Goal: Information Seeking & Learning: Learn about a topic

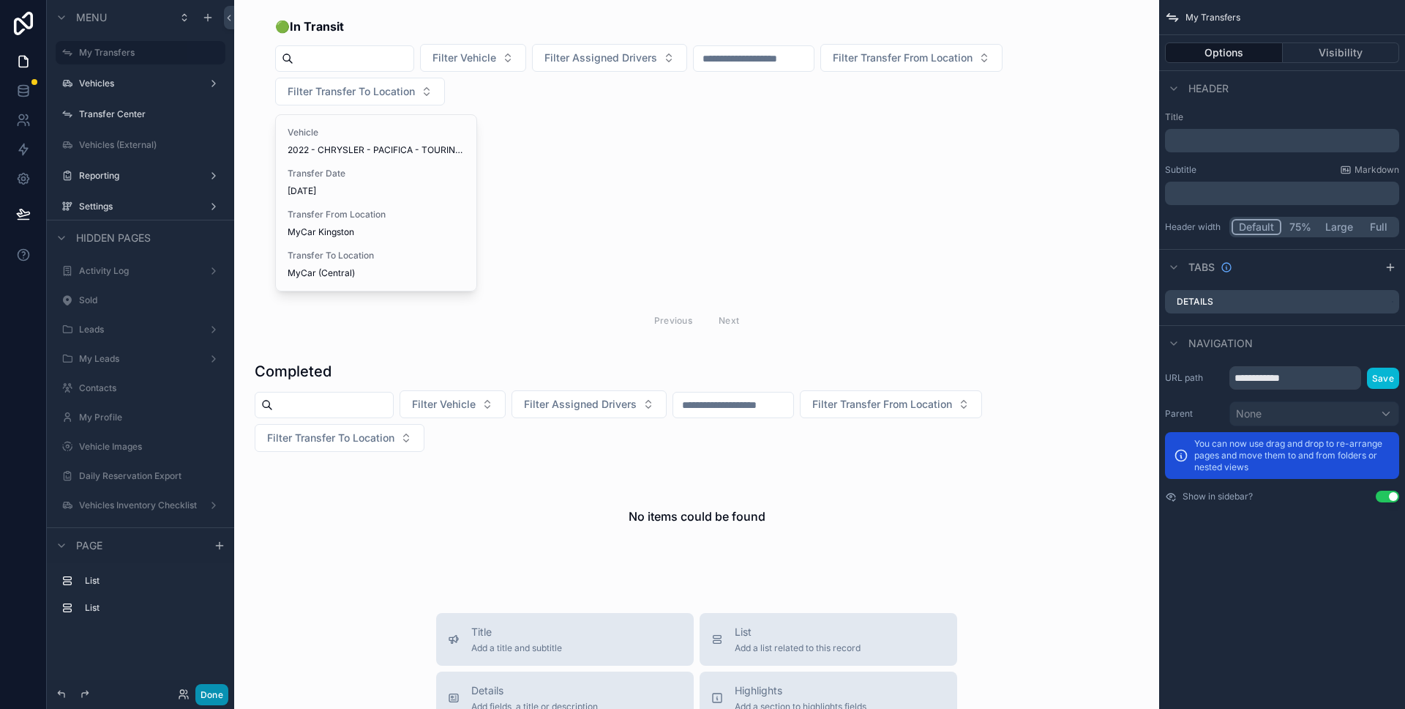
click at [217, 703] on button "Done" at bounding box center [211, 694] width 33 height 21
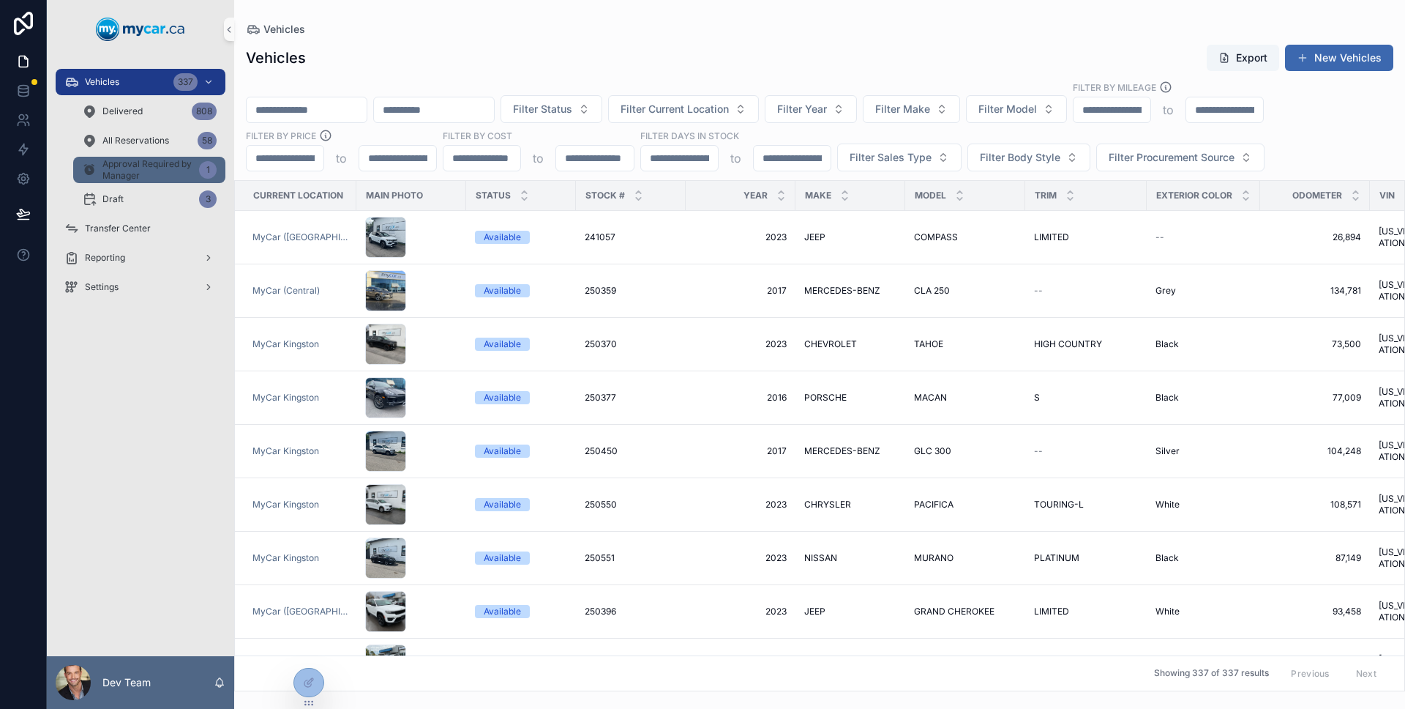
click at [152, 162] on span "Approval Required by Manager" at bounding box center [147, 169] width 91 height 23
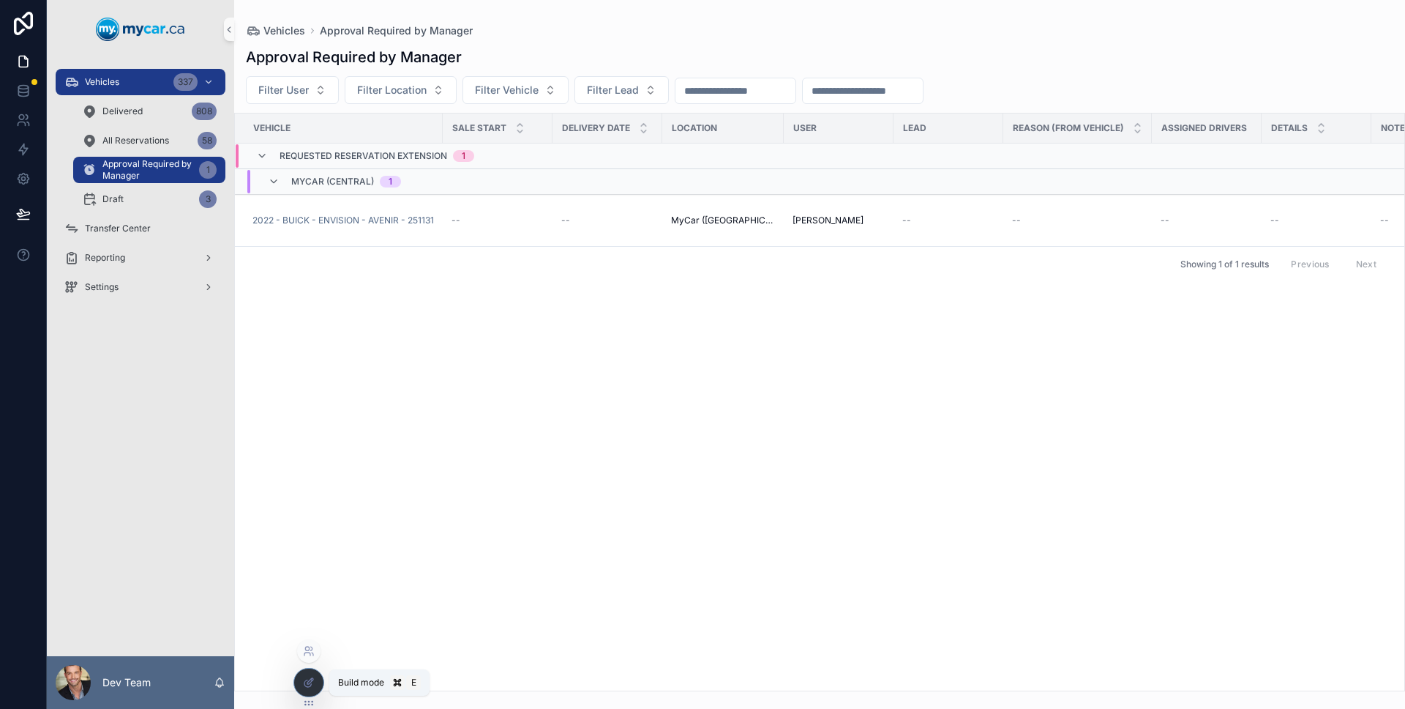
click at [309, 681] on icon at bounding box center [310, 681] width 6 height 6
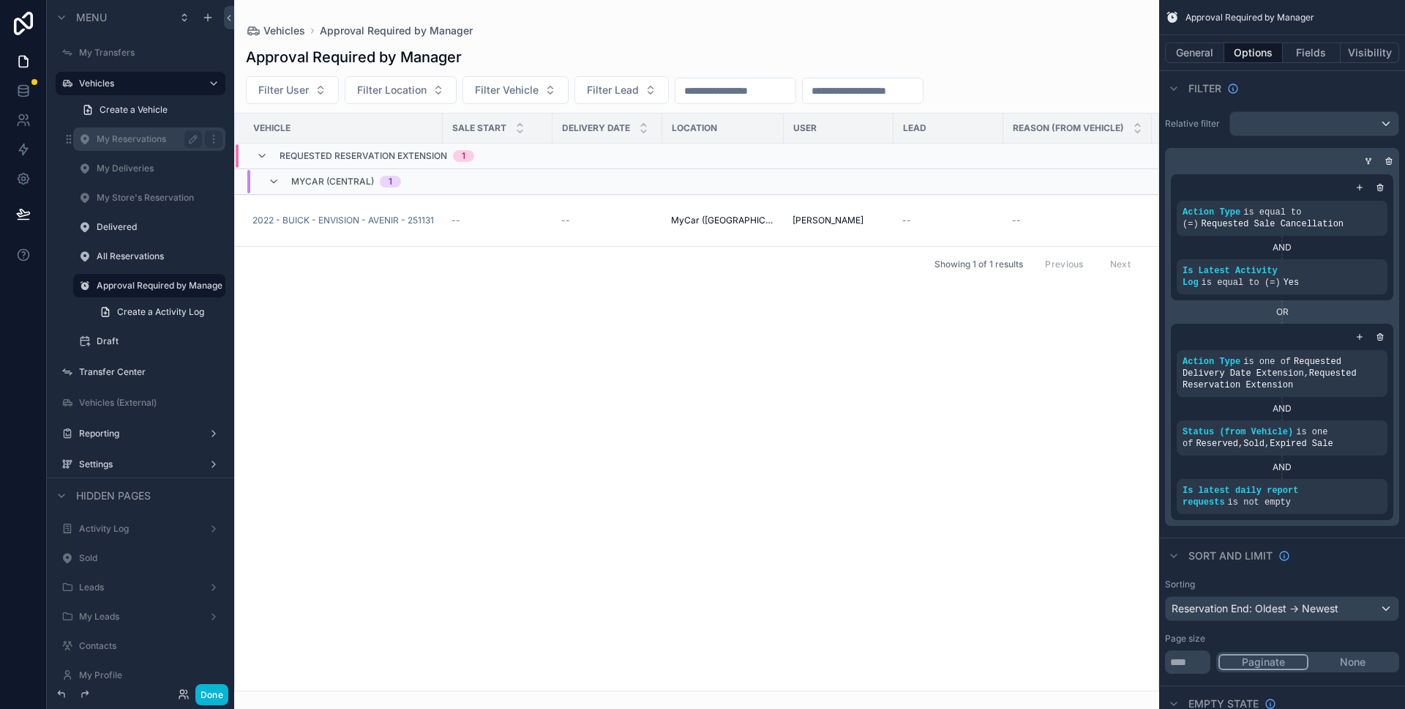
click at [109, 140] on label "My Reservations" at bounding box center [147, 139] width 100 height 12
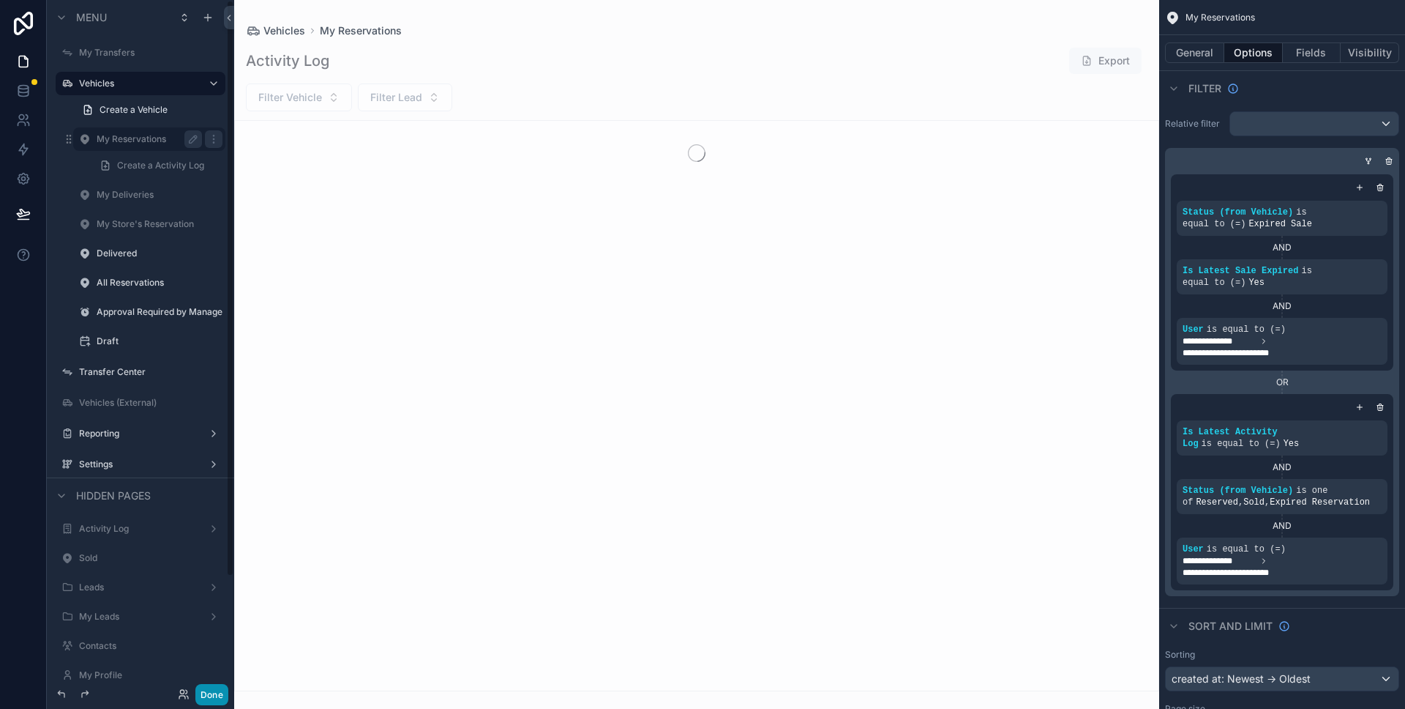
click at [214, 688] on button "Done" at bounding box center [211, 694] width 33 height 21
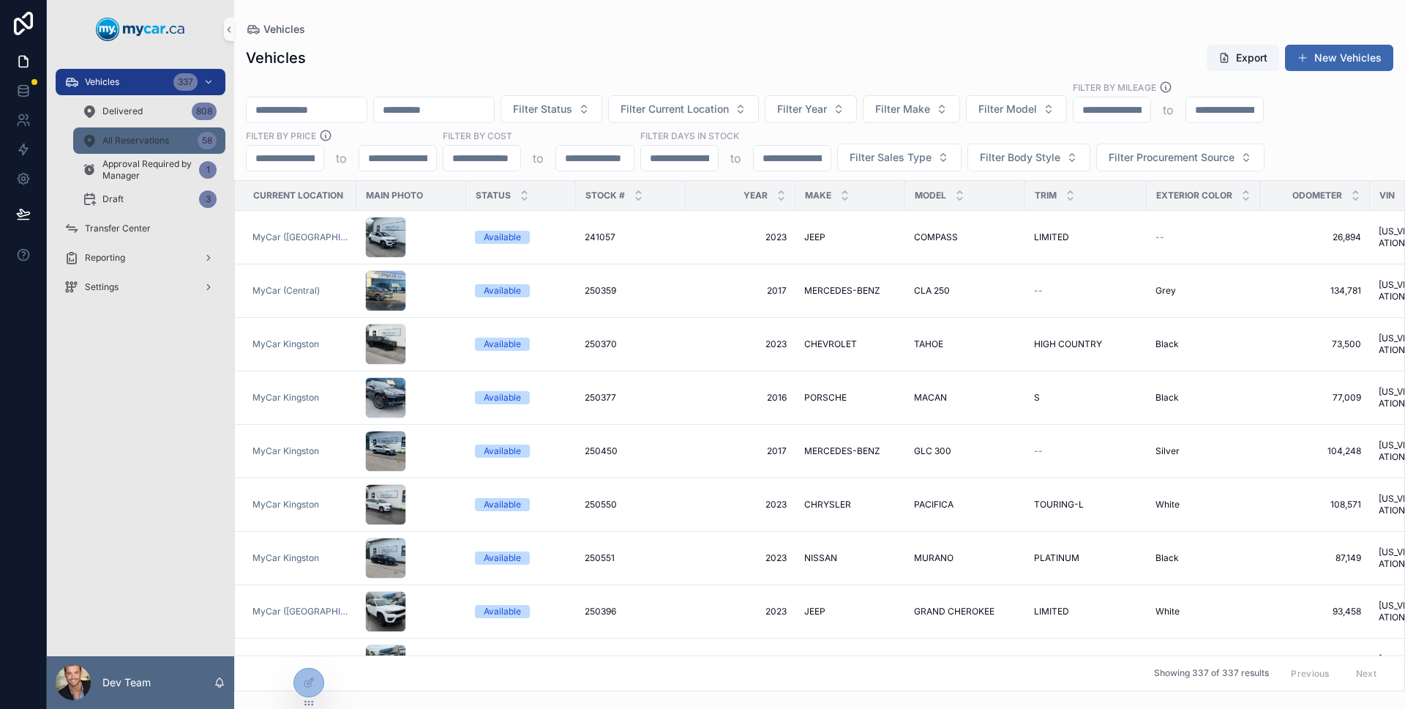
click at [150, 151] on div "All Reservations 58" at bounding box center [149, 140] width 135 height 23
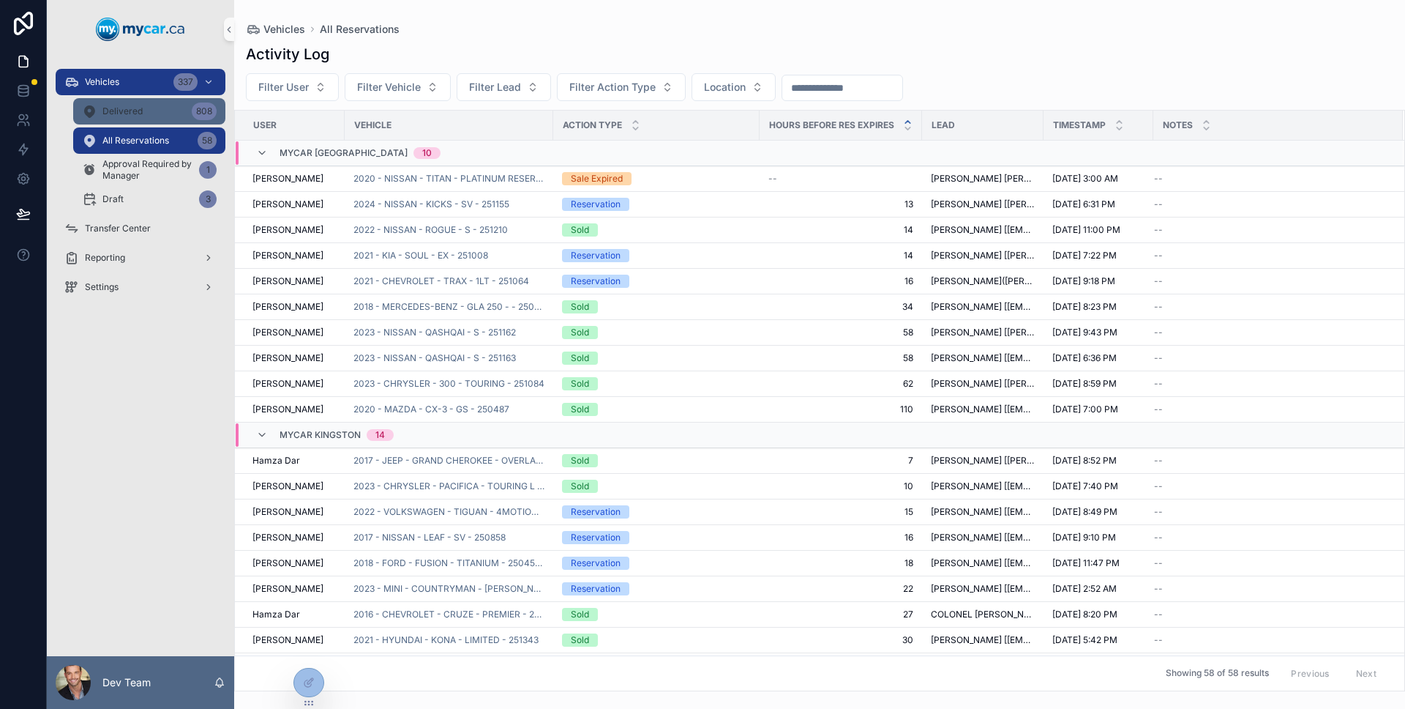
click at [139, 120] on div "Delivered 808" at bounding box center [149, 111] width 135 height 23
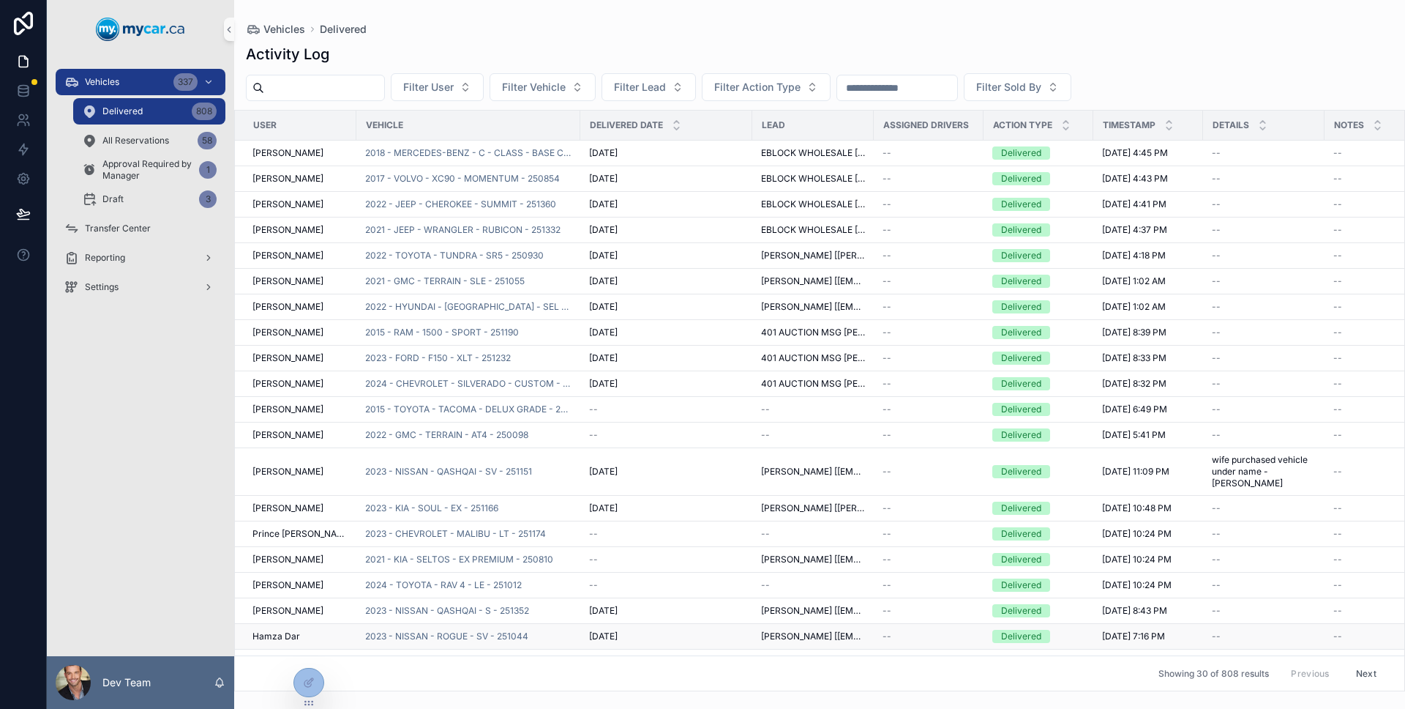
scroll to position [286, 0]
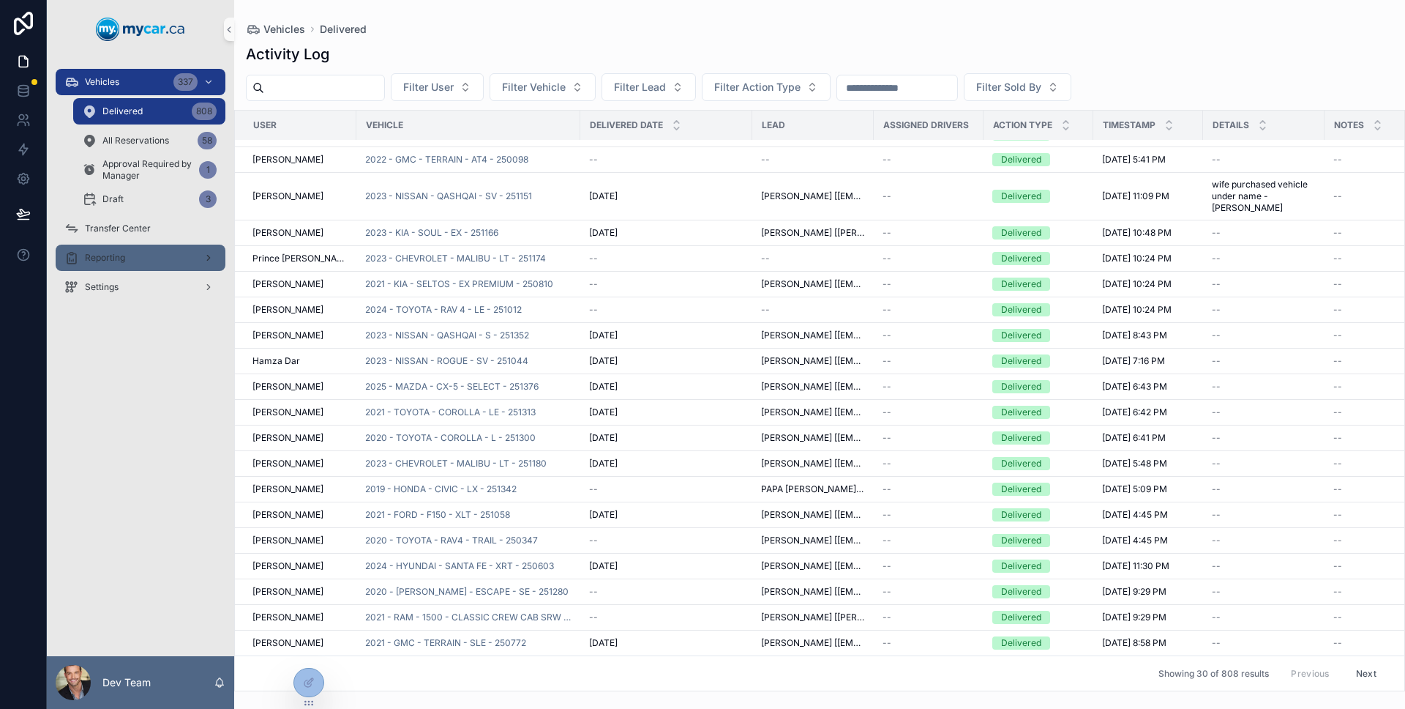
click at [153, 251] on div "Reporting" at bounding box center [140, 257] width 152 height 23
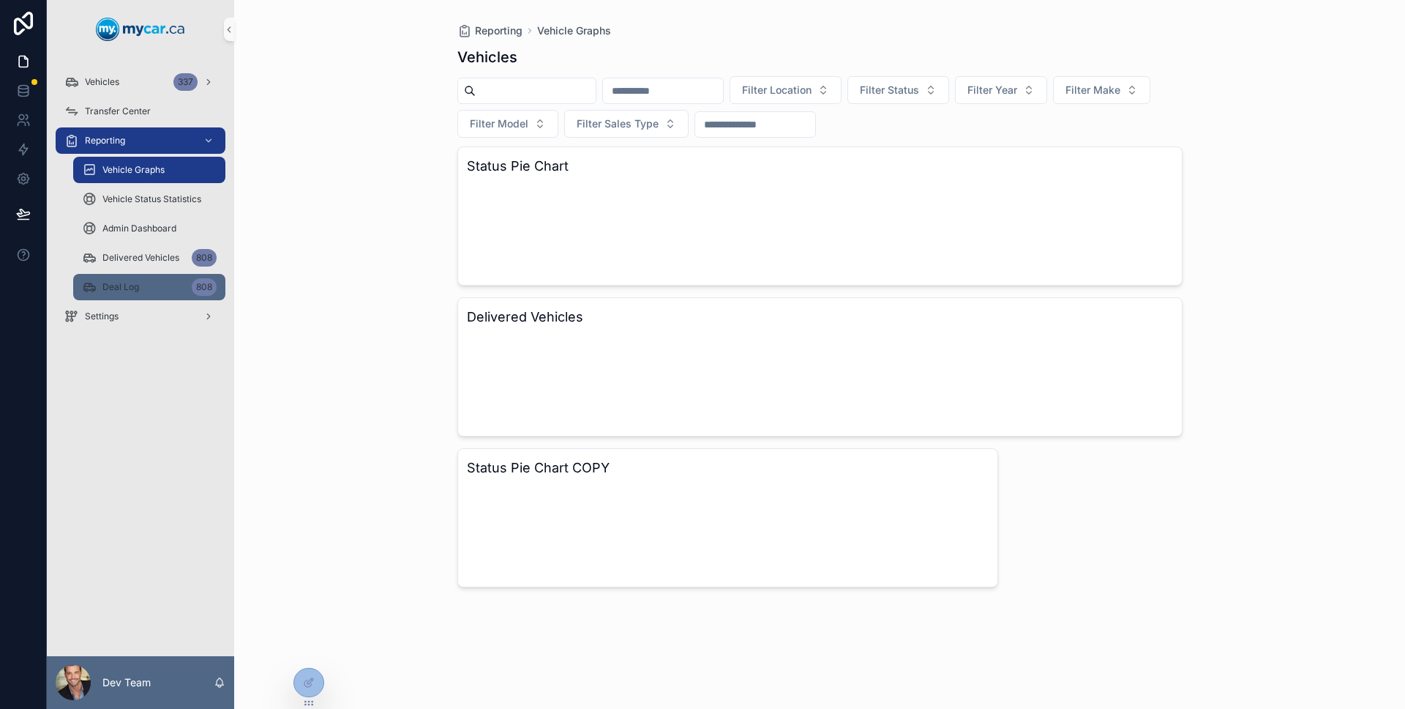
click at [144, 288] on div "Deal Log 808" at bounding box center [149, 286] width 135 height 23
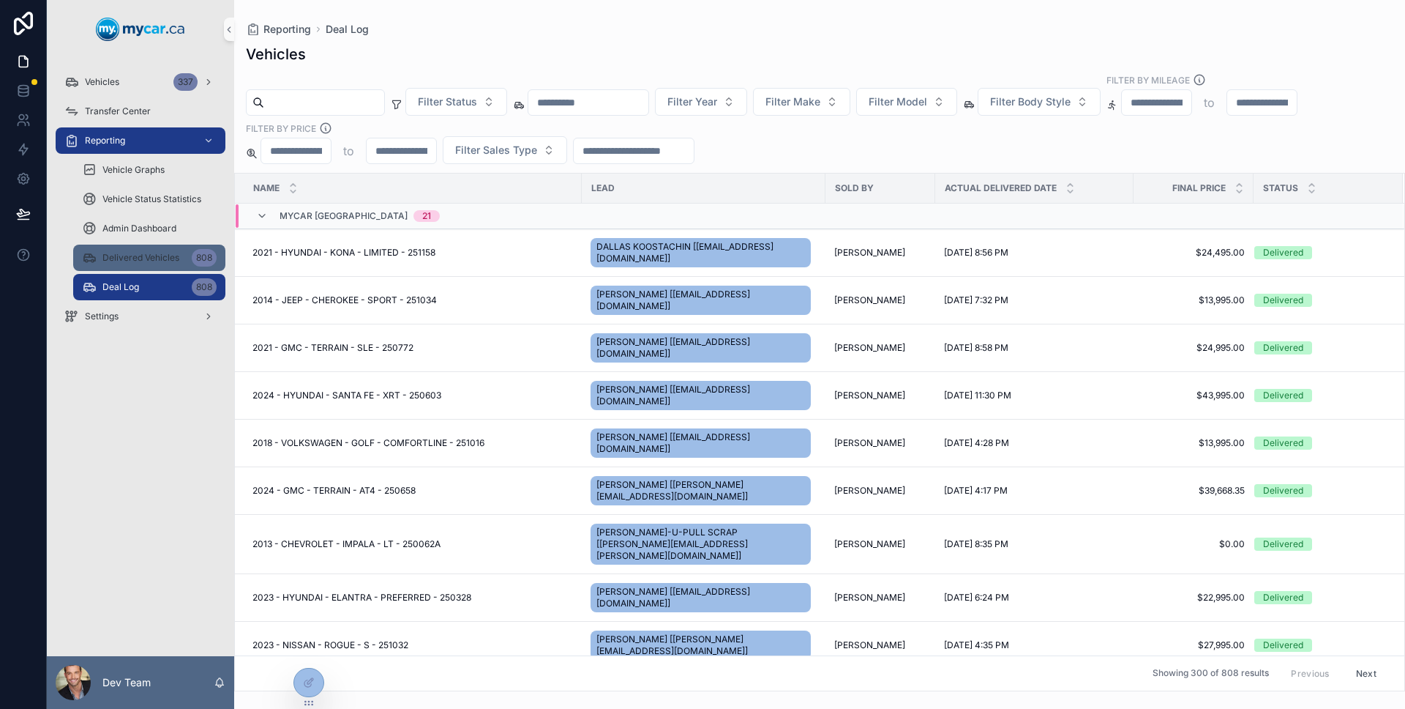
click at [146, 262] on span "Delivered Vehicles" at bounding box center [140, 258] width 77 height 12
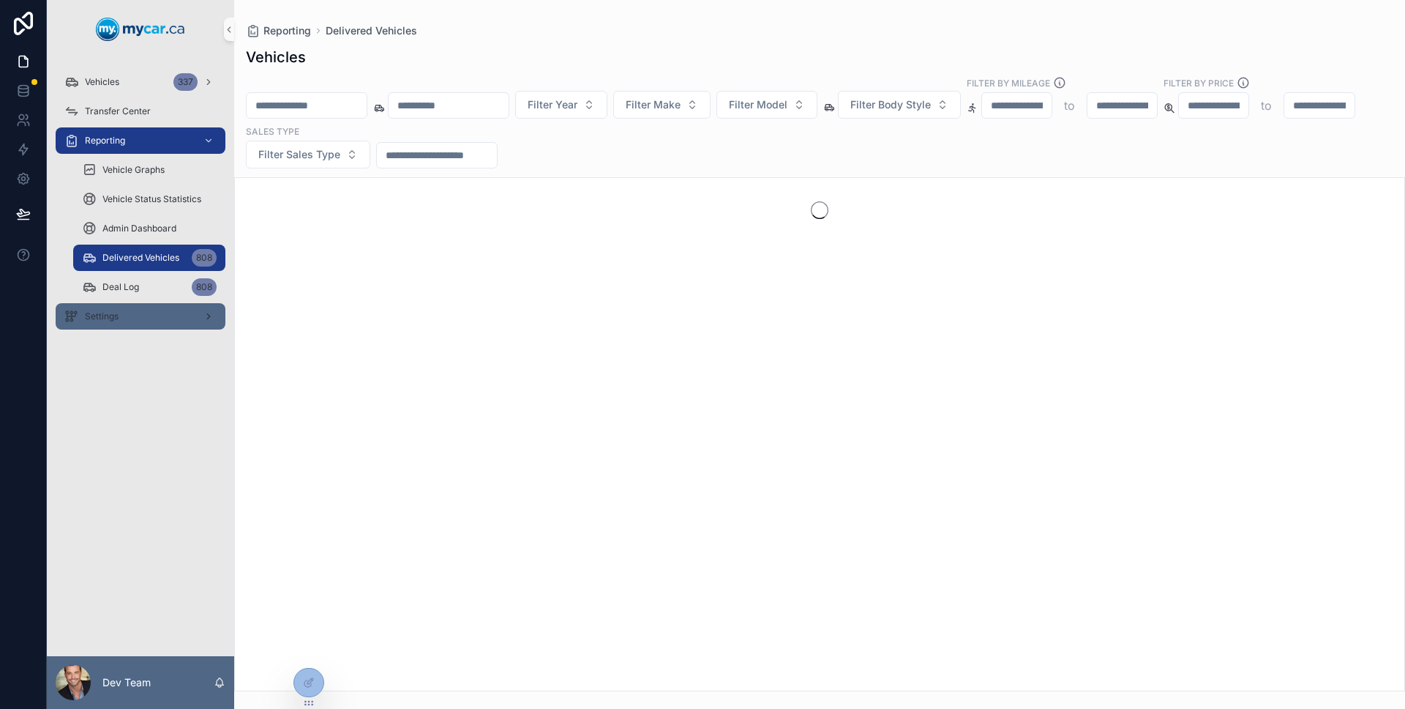
click at [147, 321] on div "Settings" at bounding box center [140, 315] width 152 height 23
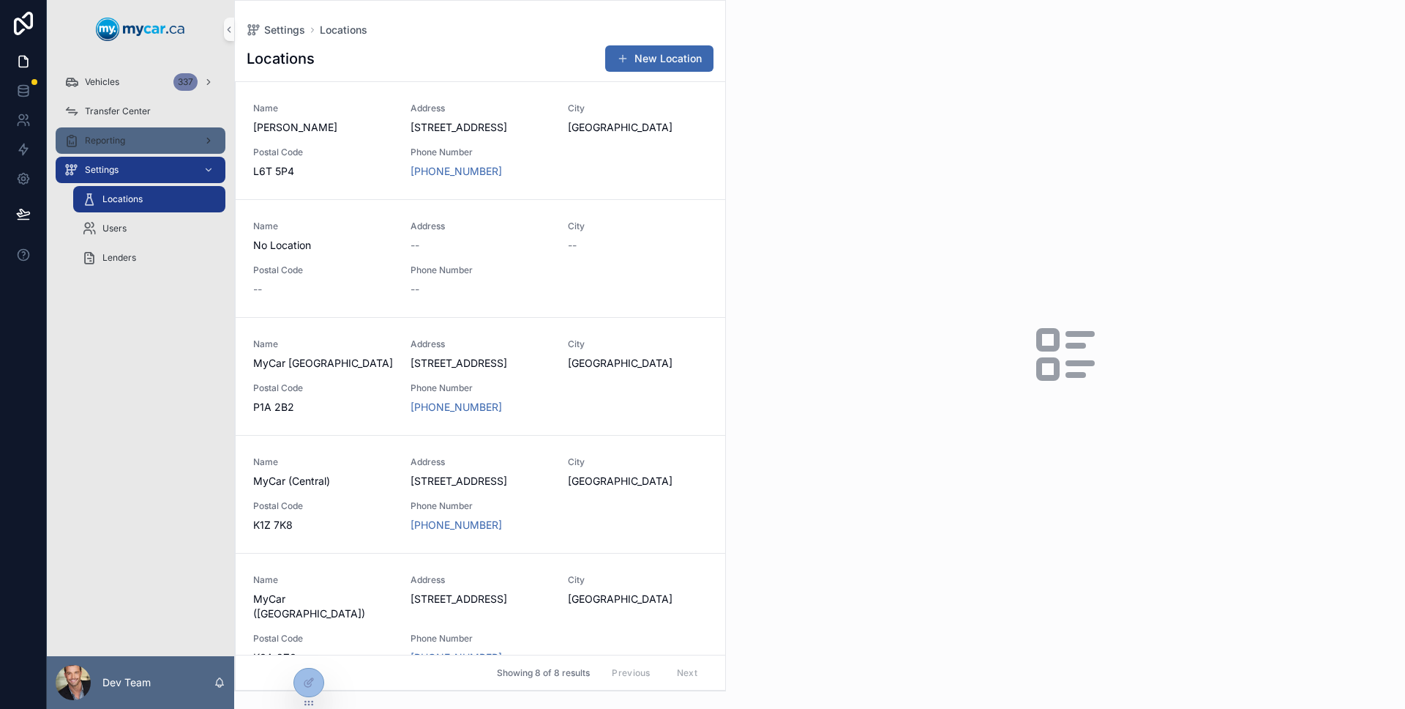
click at [151, 131] on div "Reporting" at bounding box center [140, 140] width 152 height 23
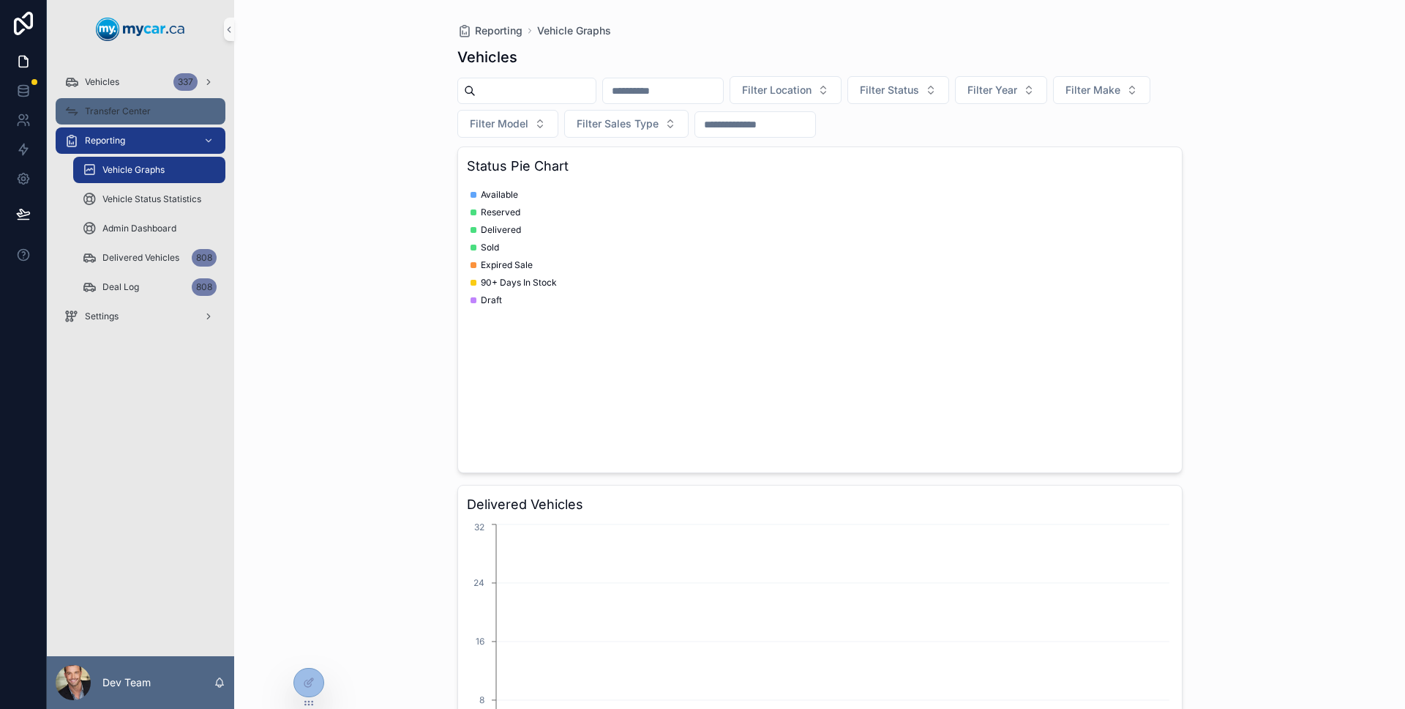
click at [152, 105] on div "Transfer Center" at bounding box center [140, 111] width 152 height 23
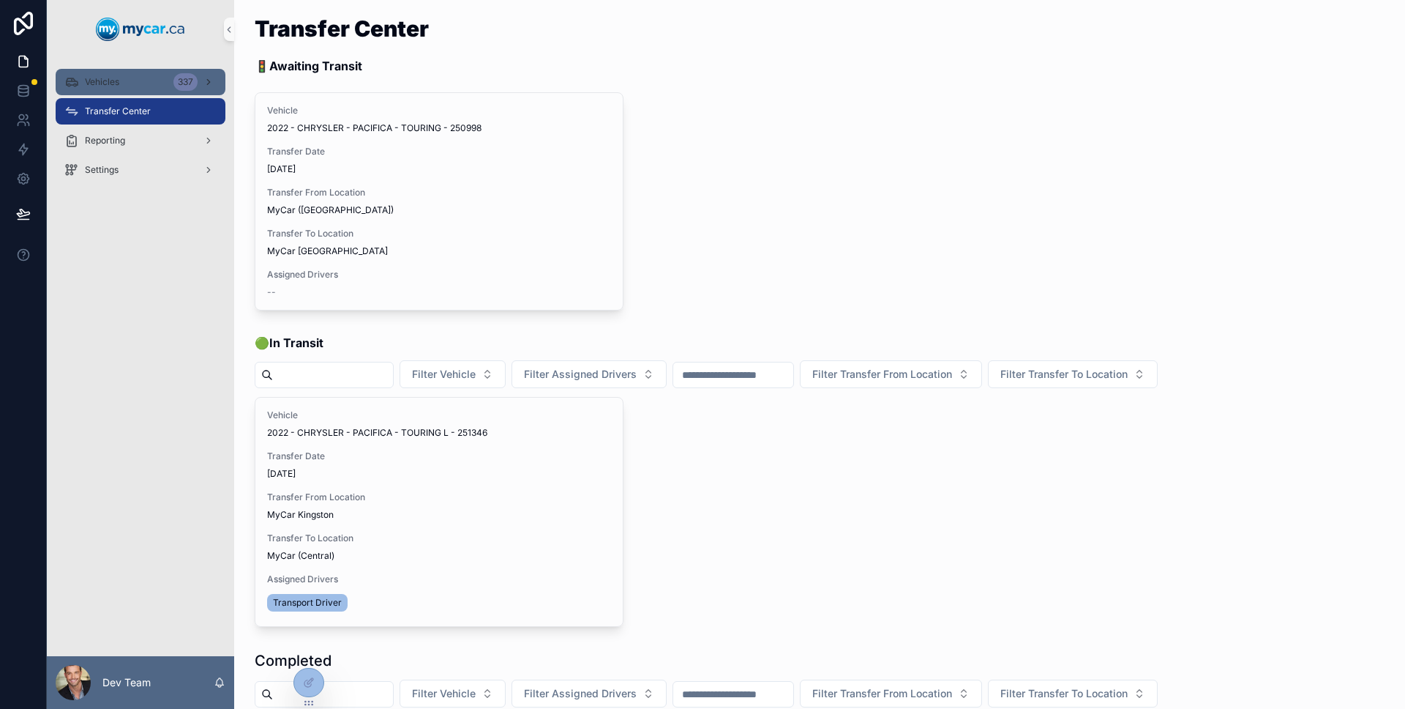
click at [150, 86] on div "Vehicles 337" at bounding box center [140, 81] width 152 height 23
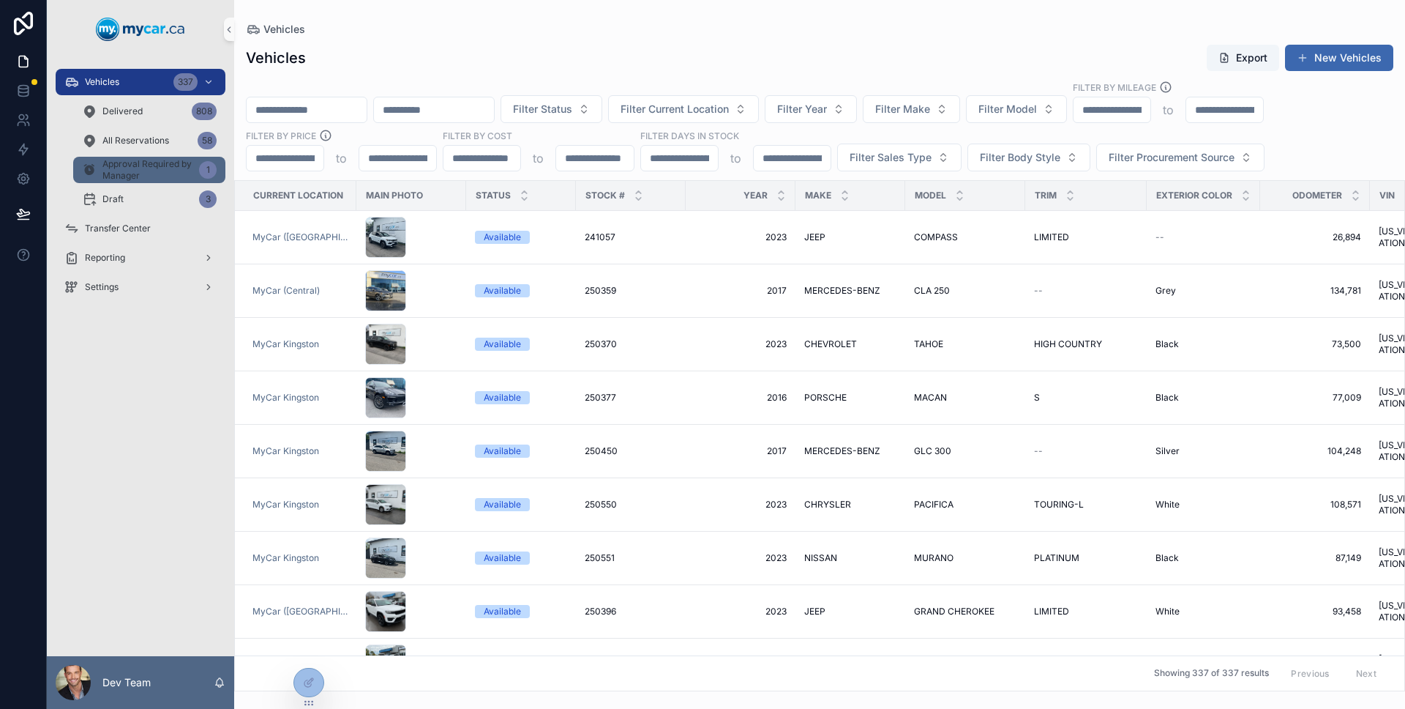
click at [166, 173] on span "Approval Required by Manager" at bounding box center [147, 169] width 91 height 23
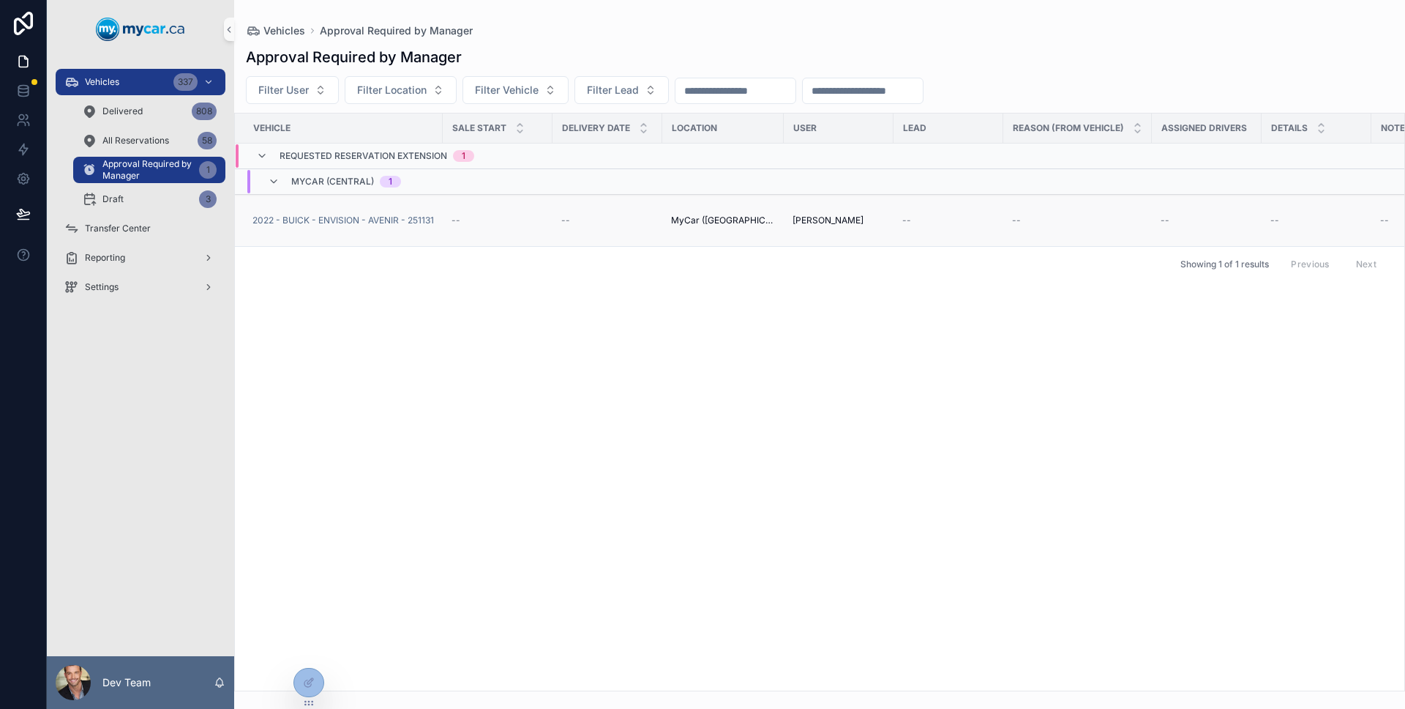
click at [534, 226] on td "--" at bounding box center [498, 221] width 110 height 52
click at [501, 219] on div "--" at bounding box center [498, 220] width 92 height 12
click at [483, 225] on div "--" at bounding box center [498, 220] width 92 height 12
click at [474, 222] on div "--" at bounding box center [498, 220] width 92 height 12
click at [440, 218] on td "2022 - BUICK - ENVISION - AVENIR - 251131" at bounding box center [339, 221] width 208 height 52
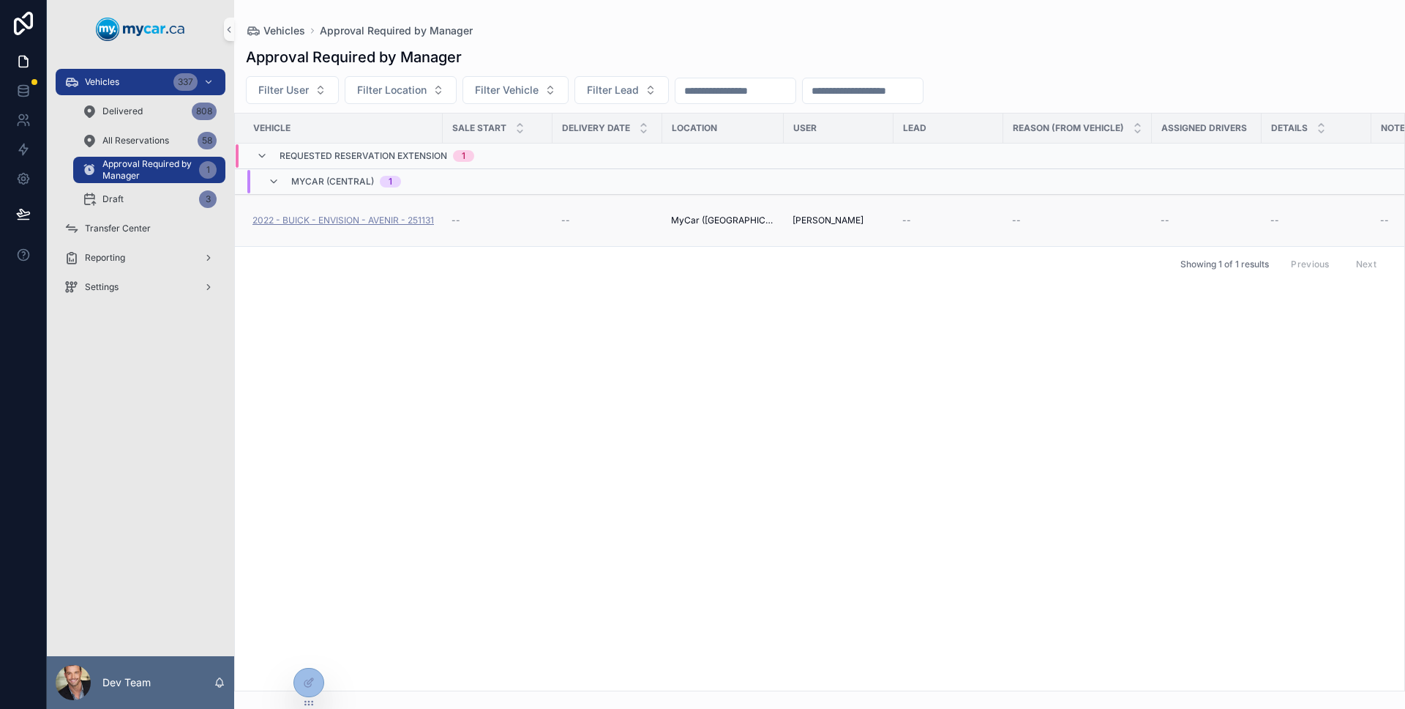
click at [397, 220] on span "2022 - BUICK - ENVISION - AVENIR - 251131" at bounding box center [344, 220] width 182 height 12
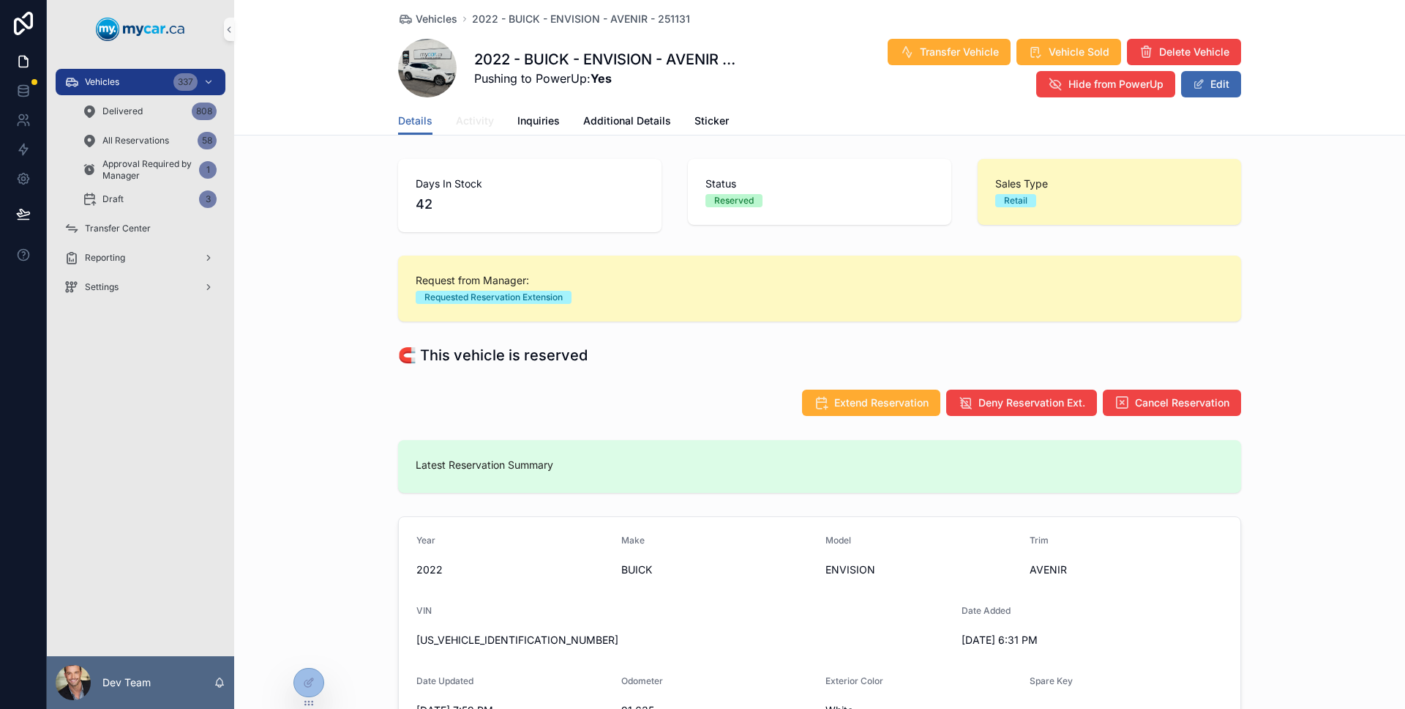
click at [483, 130] on link "Activity" at bounding box center [475, 122] width 38 height 29
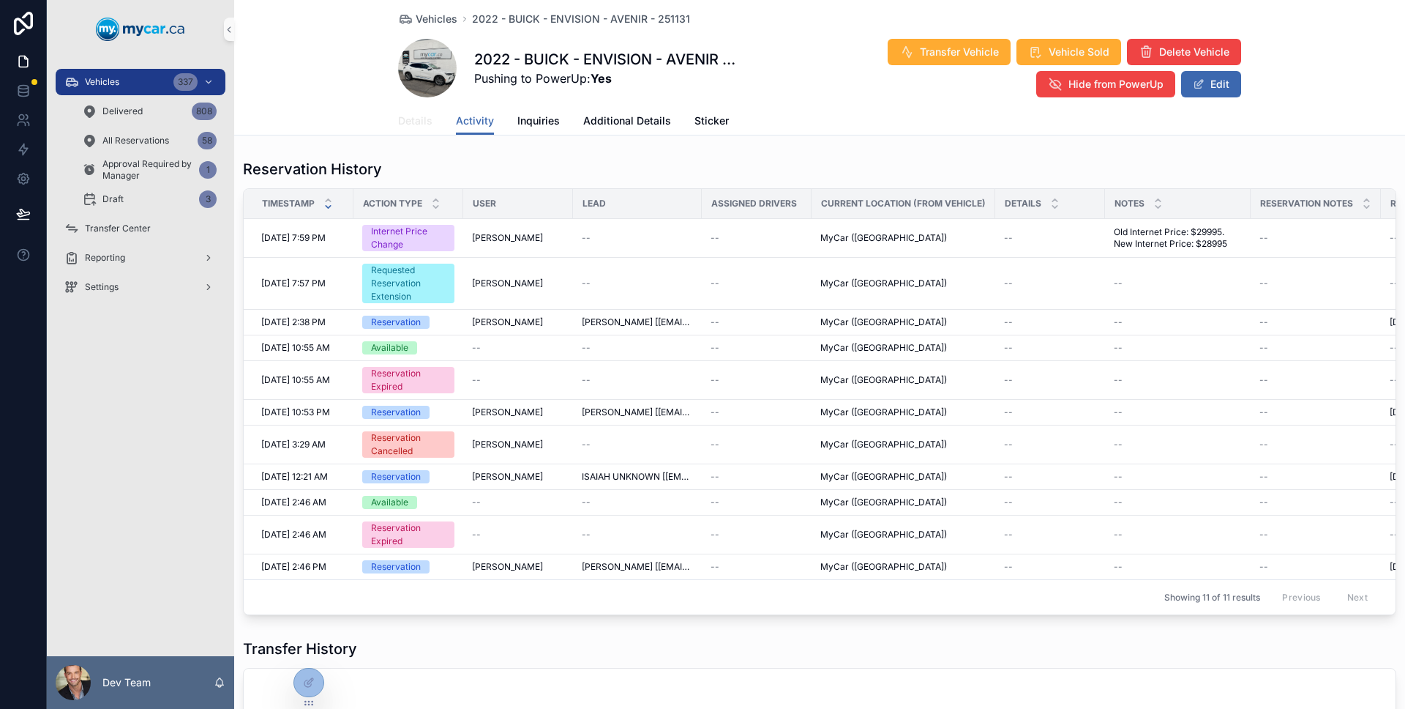
click at [421, 118] on span "Details" at bounding box center [415, 120] width 34 height 15
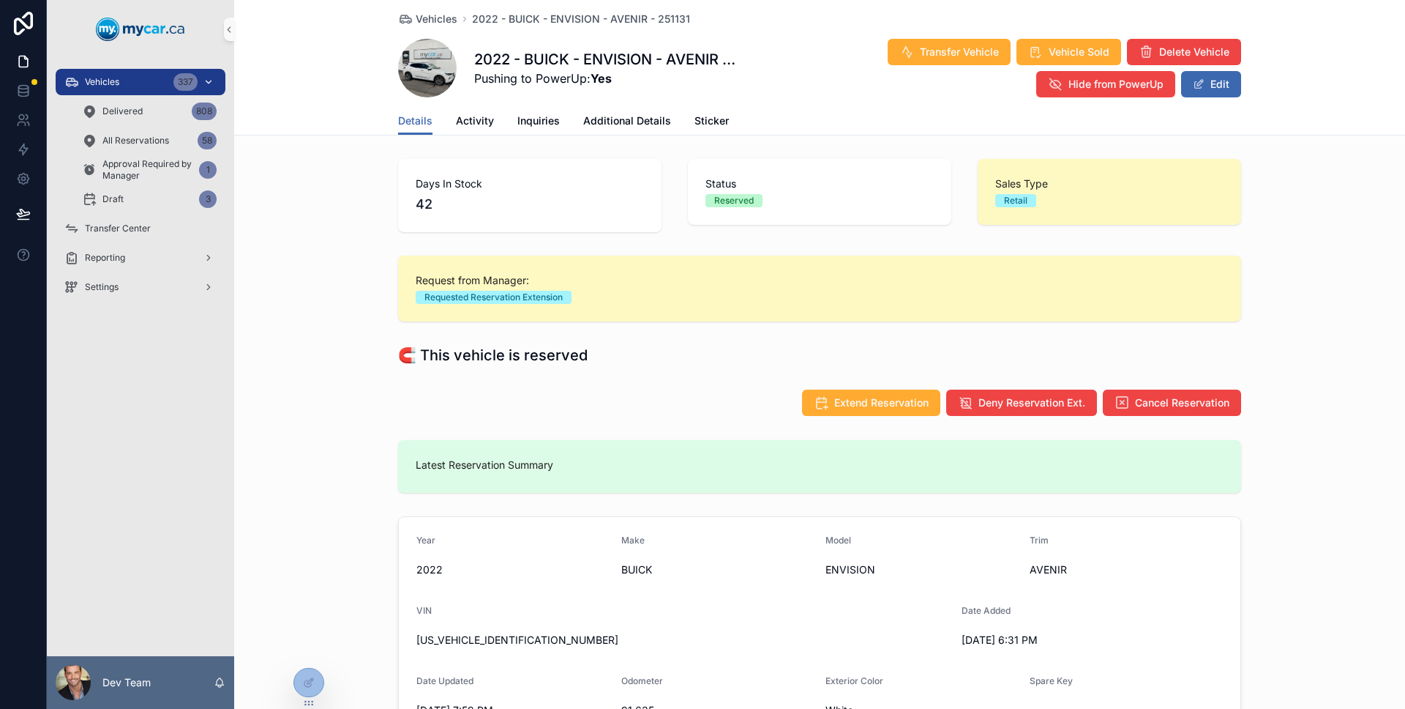
click at [101, 87] on span "Vehicles" at bounding box center [102, 82] width 34 height 12
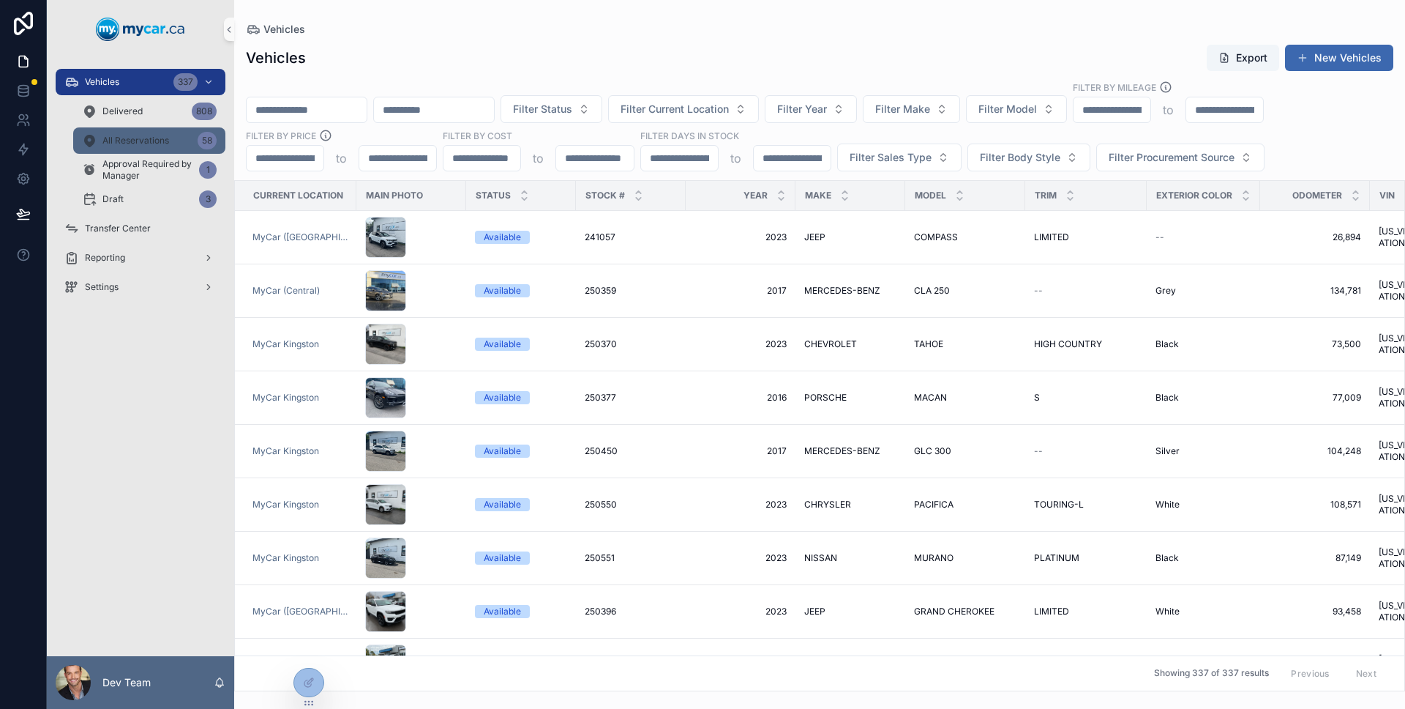
click at [153, 138] on span "All Reservations" at bounding box center [135, 141] width 67 height 12
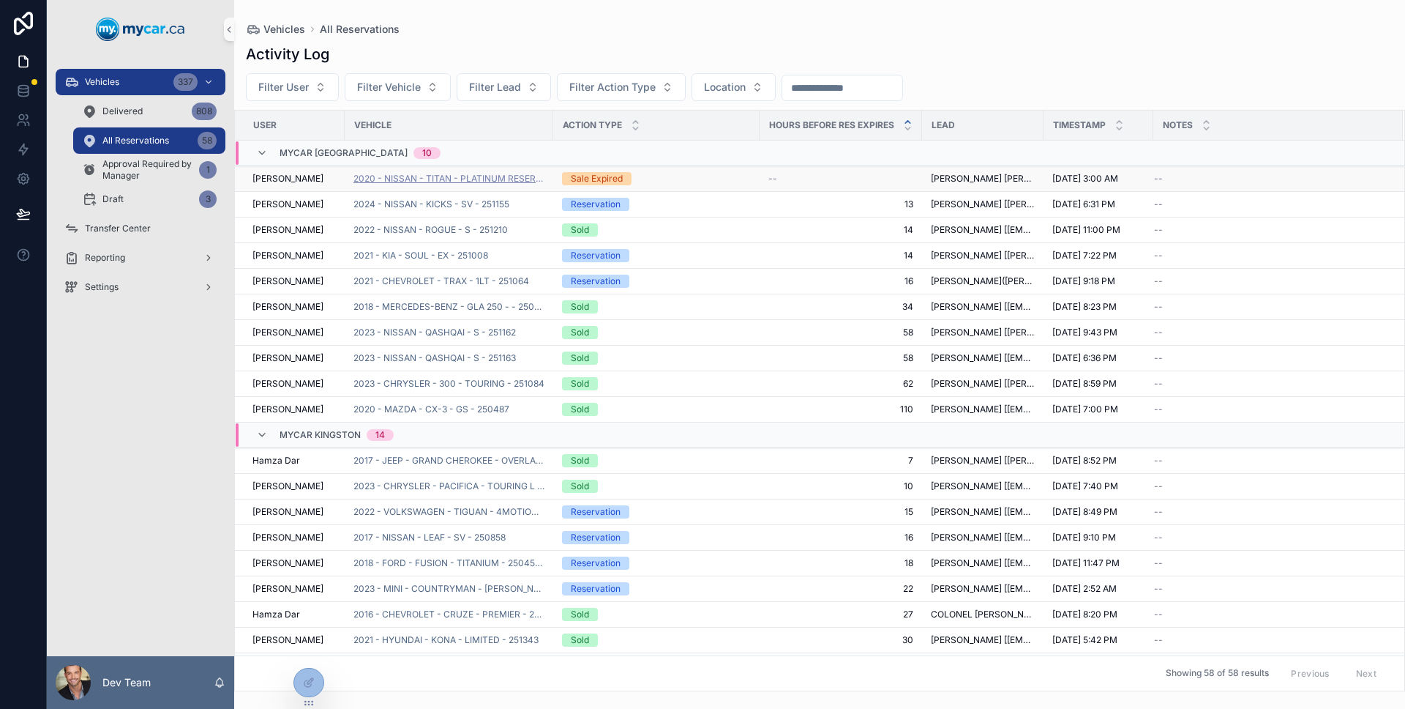
click at [430, 181] on span "2020 - NISSAN - TITAN - PLATINUM RESERVE - 250267A" at bounding box center [449, 179] width 191 height 12
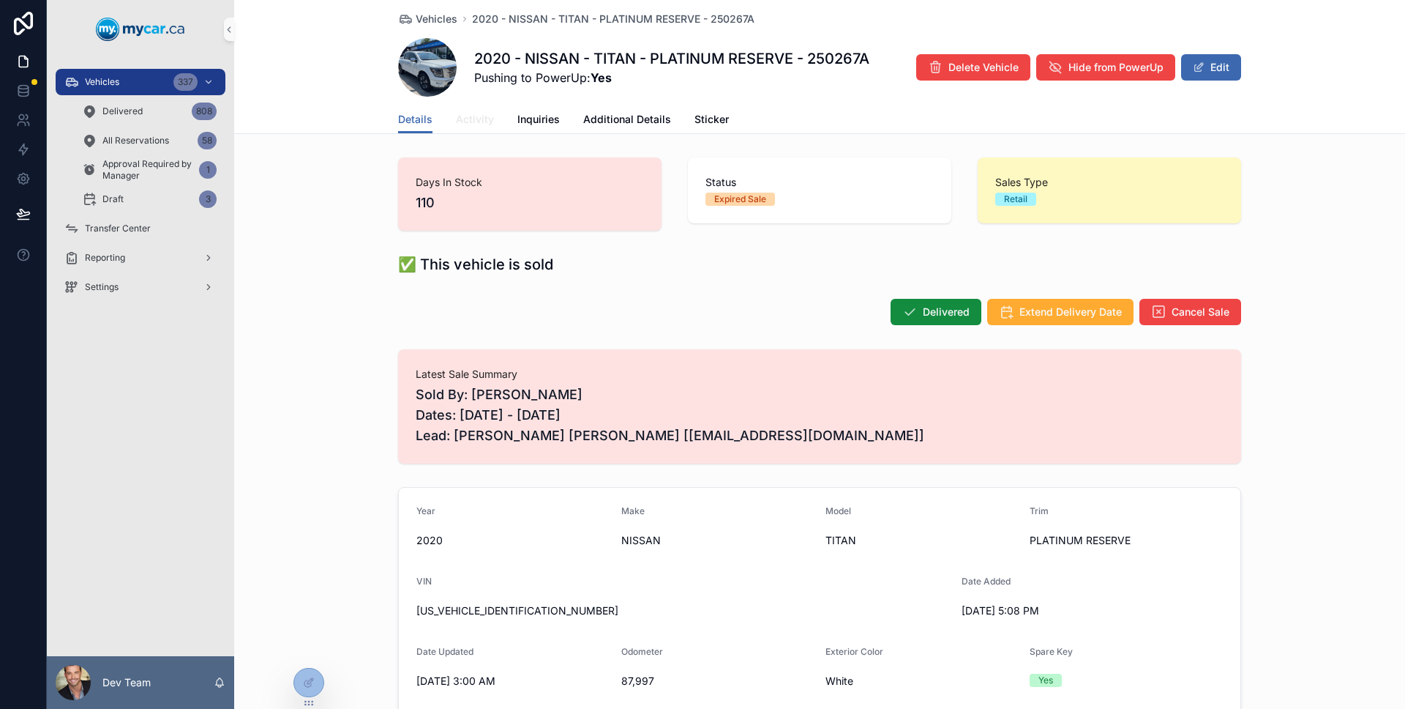
click at [479, 127] on link "Activity" at bounding box center [475, 120] width 38 height 29
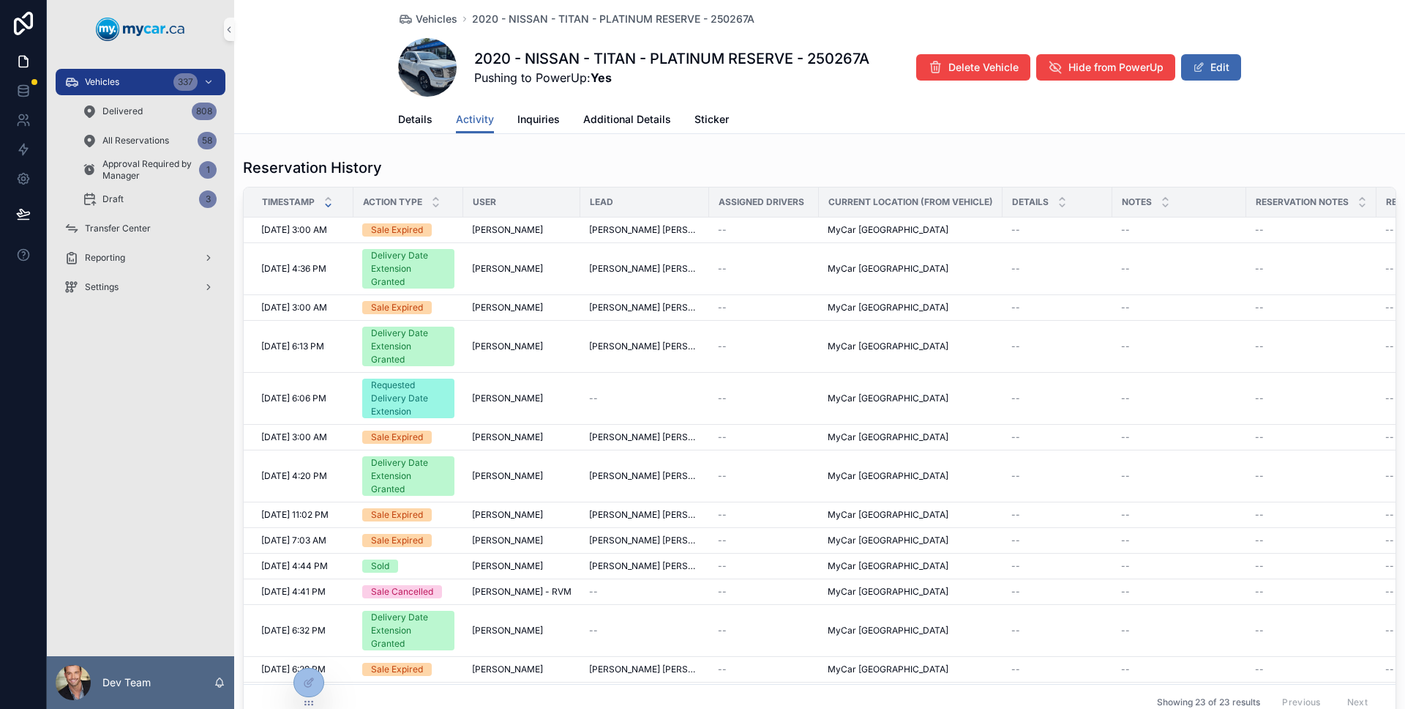
click at [427, 119] on div "Details Activity Inquiries Additional Details Sticker" at bounding box center [819, 119] width 843 height 28
click at [416, 119] on span "Details" at bounding box center [415, 119] width 34 height 15
